Goal: Check status

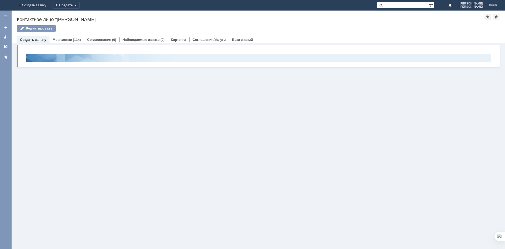
click at [71, 40] on div "Мои заявки (114)" at bounding box center [67, 39] width 28 height 3
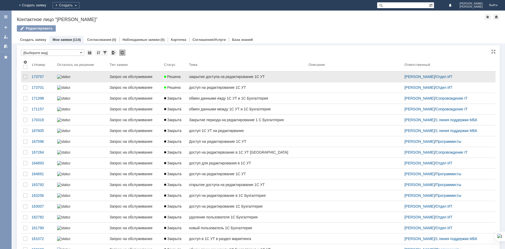
click at [220, 82] on link "закрытие доступа на редактирование 1С УТ" at bounding box center [246, 76] width 119 height 11
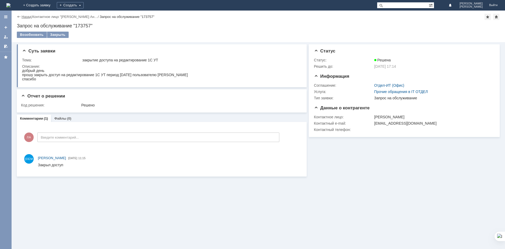
click at [23, 16] on link "Назад" at bounding box center [27, 17] width 10 height 4
